Goal: Task Accomplishment & Management: Use online tool/utility

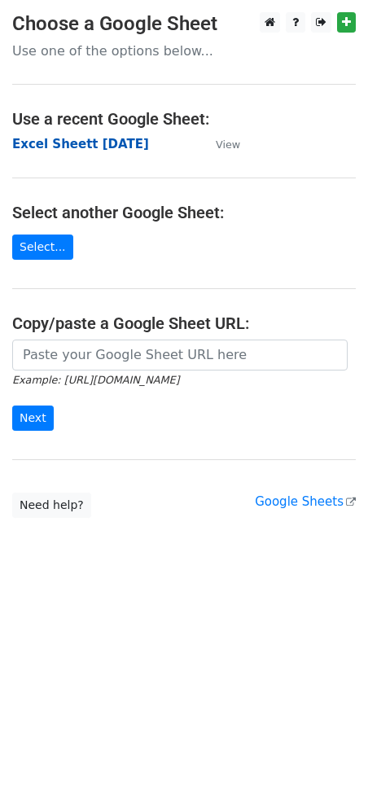
click at [96, 147] on strong "Excel Sheett [DATE]" at bounding box center [80, 144] width 137 height 15
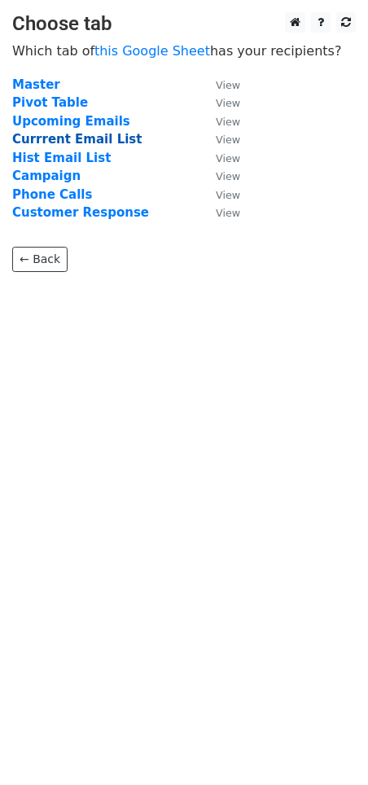
click at [72, 136] on strong "Currrent Email List" at bounding box center [76, 139] width 129 height 15
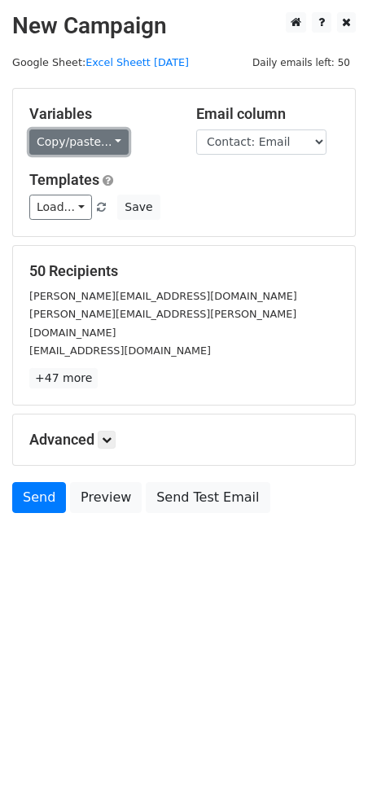
click at [96, 143] on link "Copy/paste..." at bounding box center [78, 141] width 99 height 25
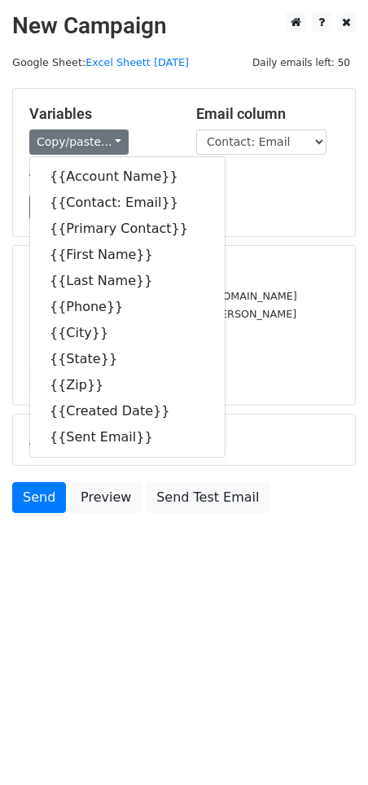
click at [250, 193] on div "Templates Load... No templates saved Save" at bounding box center [184, 196] width 334 height 50
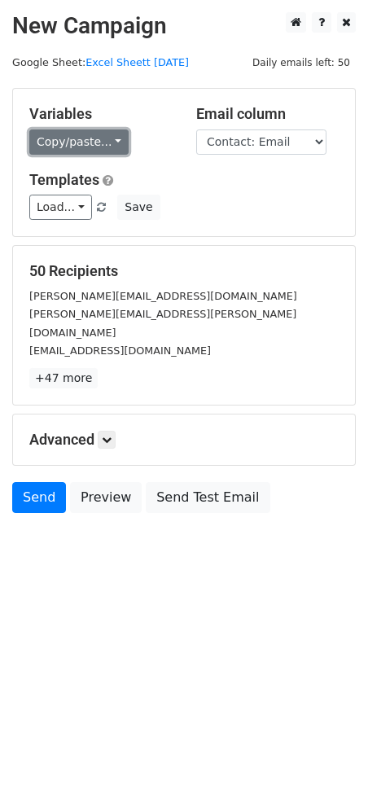
click at [107, 141] on link "Copy/paste..." at bounding box center [78, 141] width 99 height 25
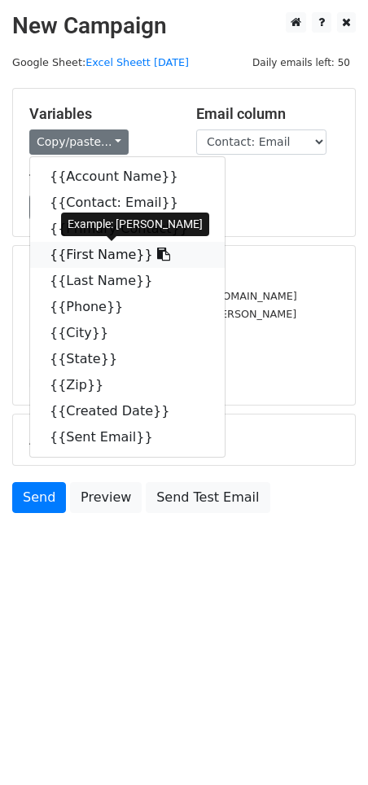
click at [90, 256] on link "{{First Name}}" at bounding box center [127, 255] width 195 height 26
